Goal: Information Seeking & Learning: Learn about a topic

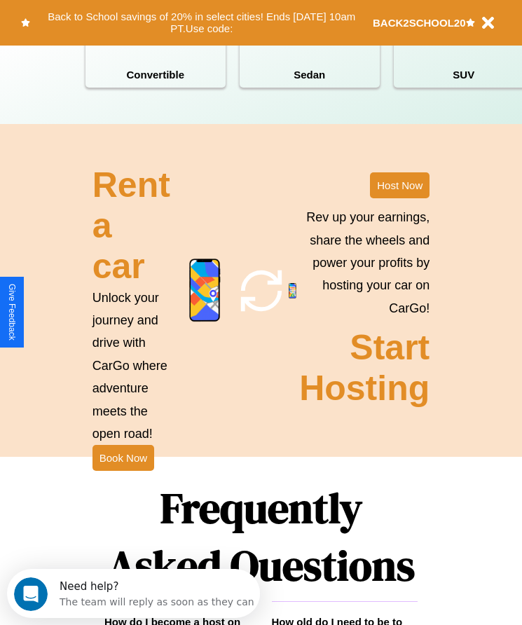
scroll to position [1827, 0]
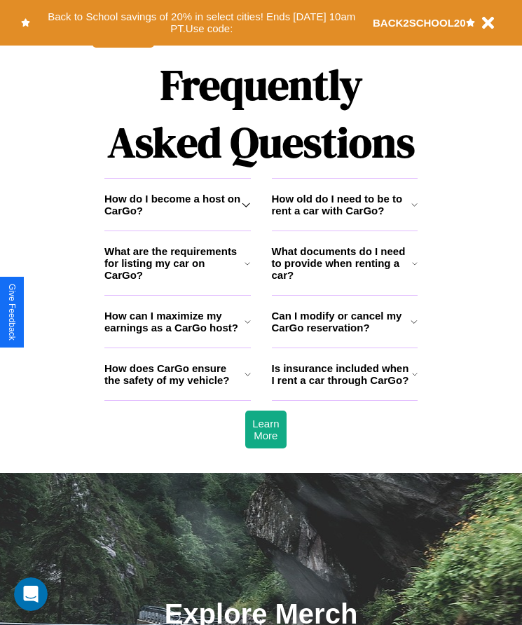
click at [177, 386] on h3 "How does CarGo ensure the safety of my vehicle?" at bounding box center [174, 374] width 140 height 24
click at [177, 281] on h3 "What are the requirements for listing my car on CarGo?" at bounding box center [174, 263] width 140 height 36
click at [177, 386] on h3 "How does CarGo ensure the safety of my vehicle?" at bounding box center [174, 374] width 140 height 24
click at [177, 333] on h3 "How can I maximize my earnings as a CarGo host?" at bounding box center [174, 322] width 140 height 24
click at [414, 210] on icon at bounding box center [414, 204] width 6 height 11
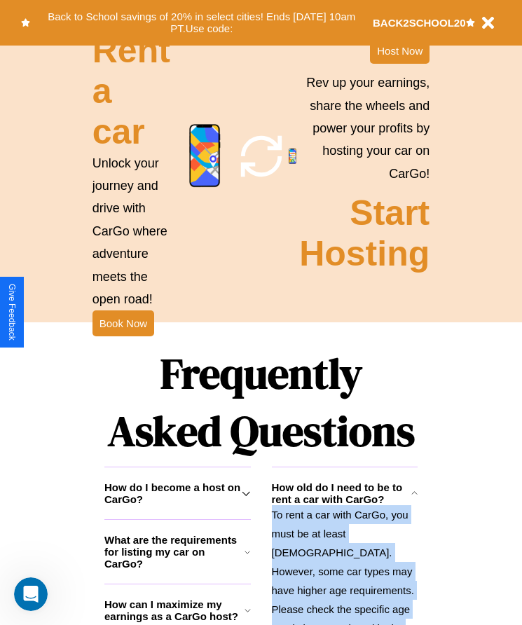
scroll to position [1532, 0]
